Goal: Communication & Community: Answer question/provide support

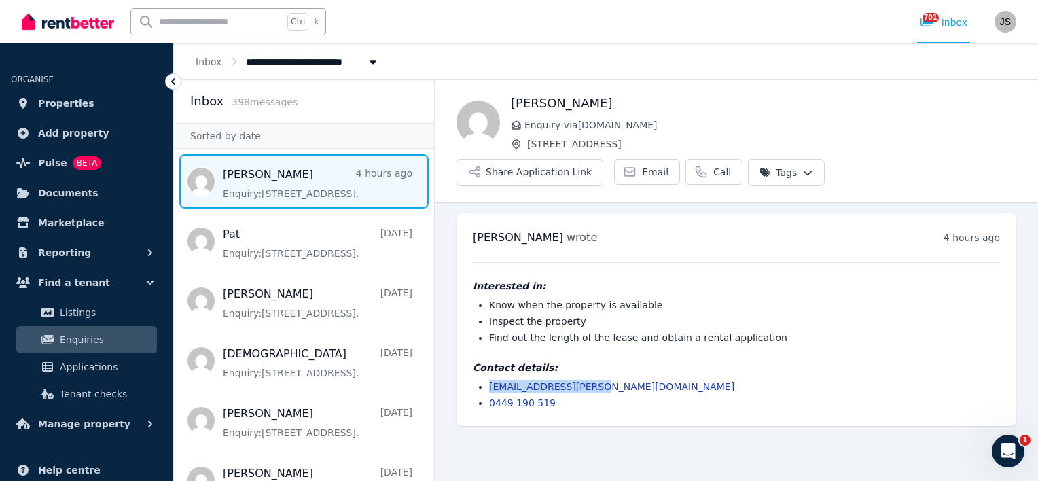
drag, startPoint x: 592, startPoint y: 346, endPoint x: 489, endPoint y: 348, distance: 103.3
click at [489, 380] on li "[EMAIL_ADDRESS][PERSON_NAME][DOMAIN_NAME]" at bounding box center [744, 387] width 511 height 14
copy link "[EMAIL_ADDRESS][PERSON_NAME][DOMAIN_NAME]"
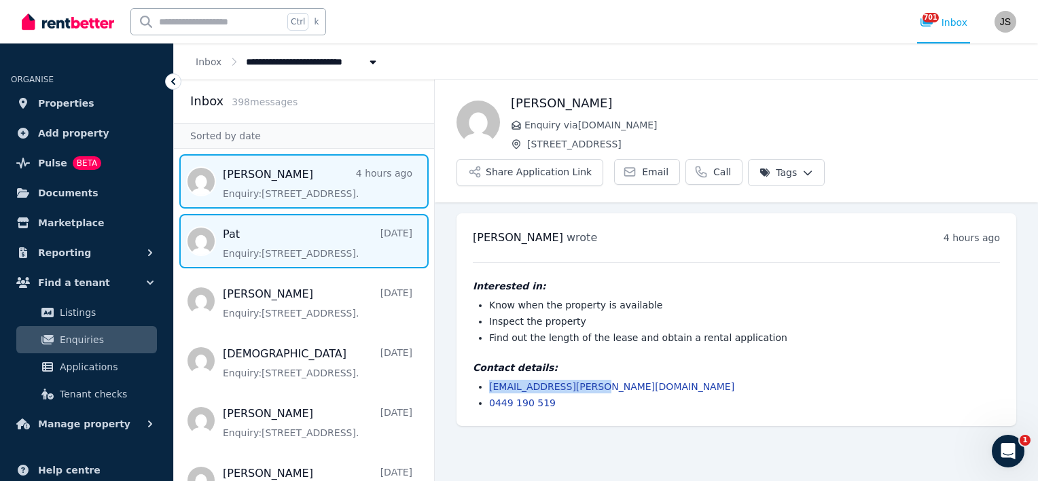
click at [266, 255] on span "Message list" at bounding box center [304, 241] width 260 height 54
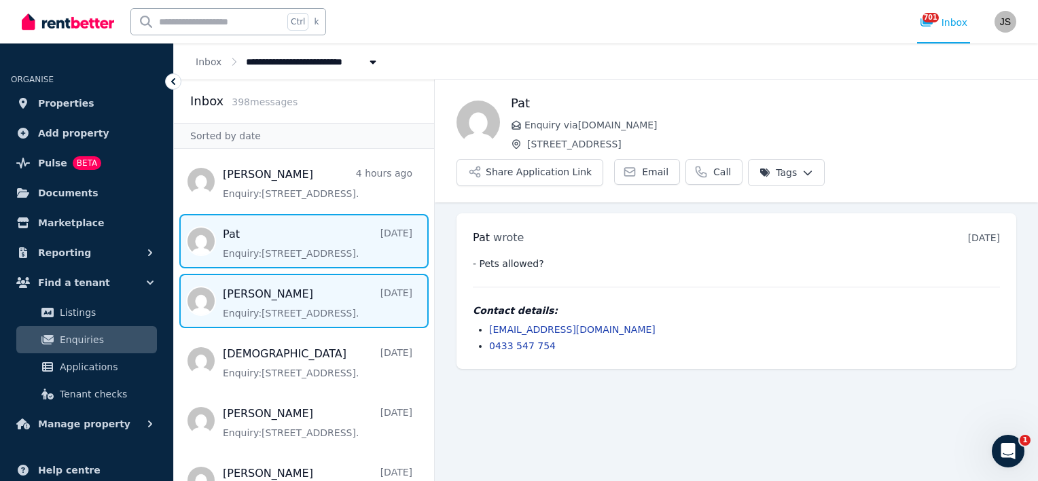
click at [321, 306] on span "Message list" at bounding box center [304, 301] width 260 height 54
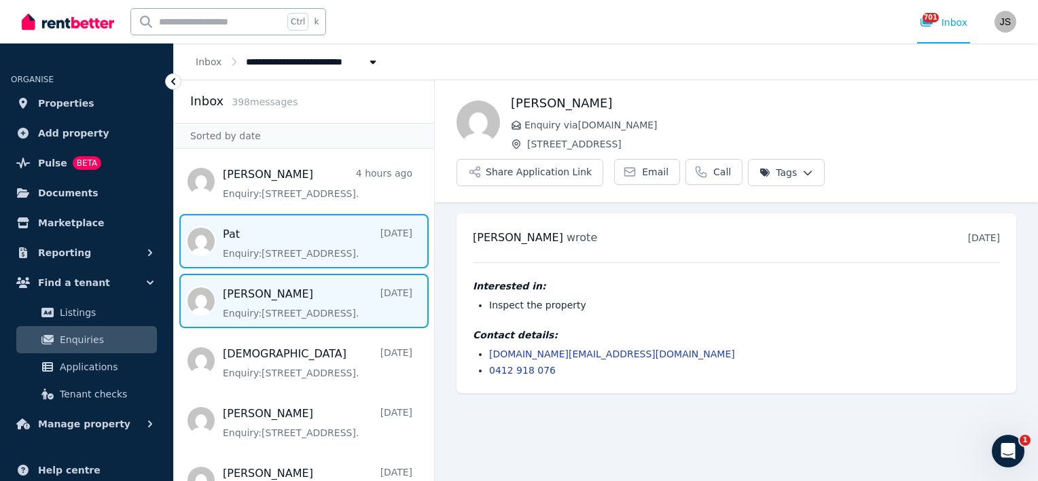
click at [268, 261] on span "Message list" at bounding box center [304, 241] width 260 height 54
